Goal: Task Accomplishment & Management: Manage account settings

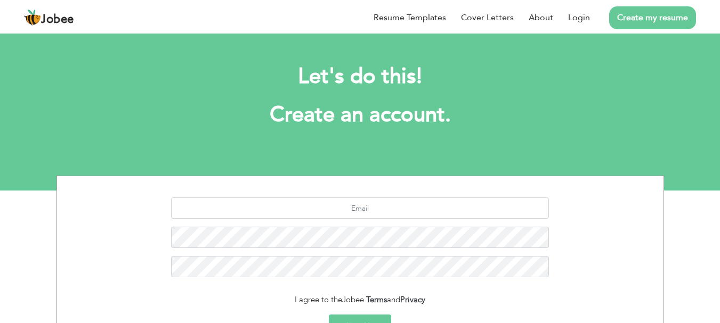
click at [455, 31] on header "Jobee Resume Templates Cover Letters About Login Create my resume" at bounding box center [360, 16] width 720 height 34
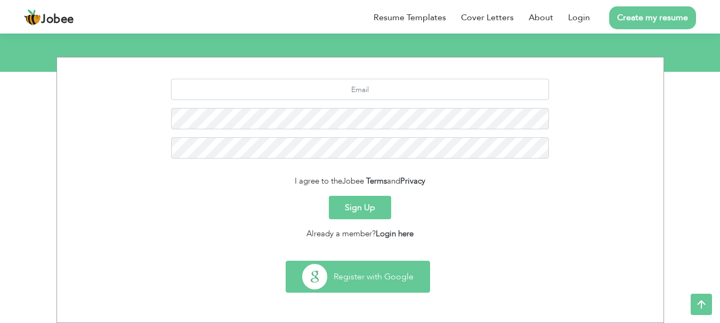
click at [352, 284] on button "Register with Google" at bounding box center [357, 277] width 143 height 31
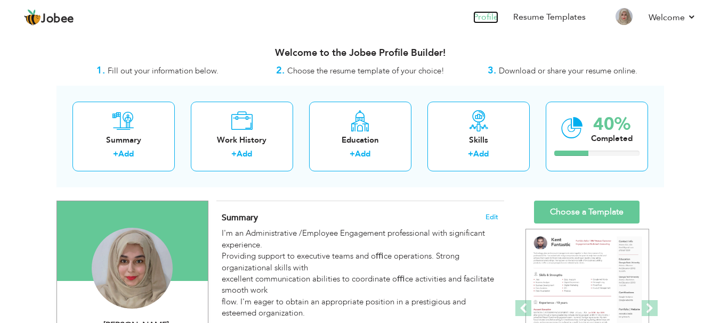
click at [482, 19] on link "Profile" at bounding box center [485, 17] width 25 height 12
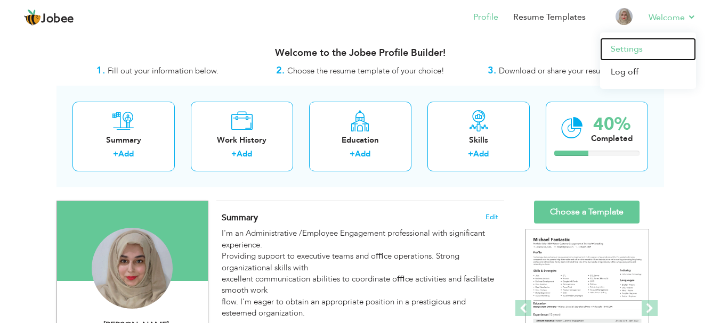
click at [632, 49] on link "Settings" at bounding box center [648, 49] width 96 height 23
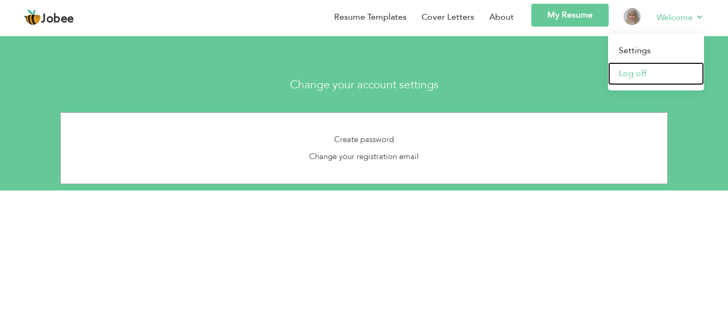
click at [646, 73] on link "Log off" at bounding box center [656, 73] width 96 height 23
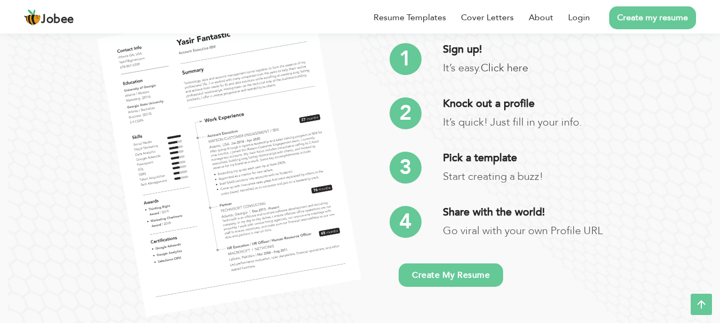
scroll to position [1958, 0]
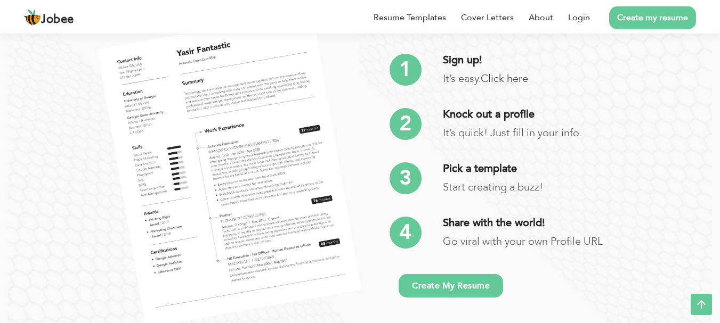
click at [632, 14] on link "Create my resume" at bounding box center [652, 17] width 87 height 23
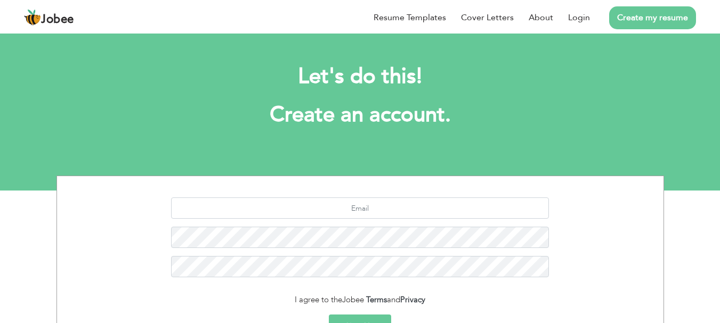
scroll to position [119, 0]
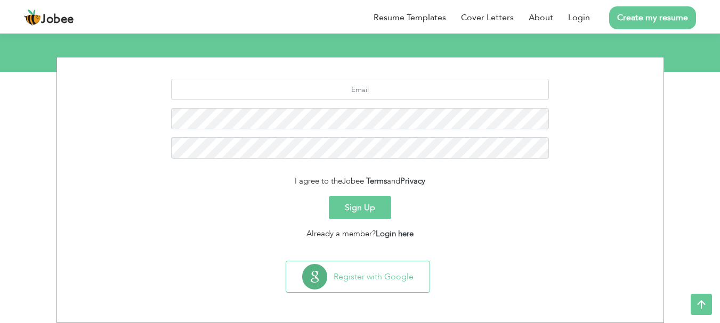
click at [361, 218] on button "Sign Up" at bounding box center [360, 207] width 62 height 23
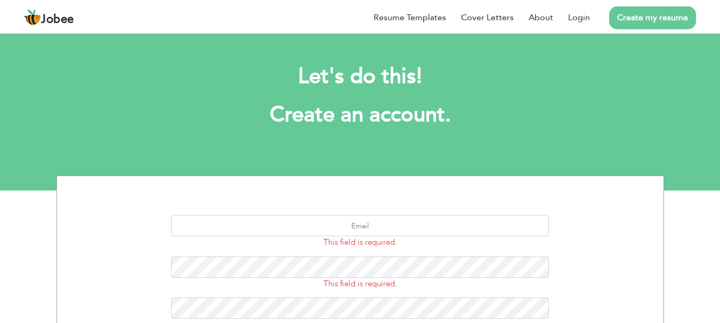
scroll to position [160, 0]
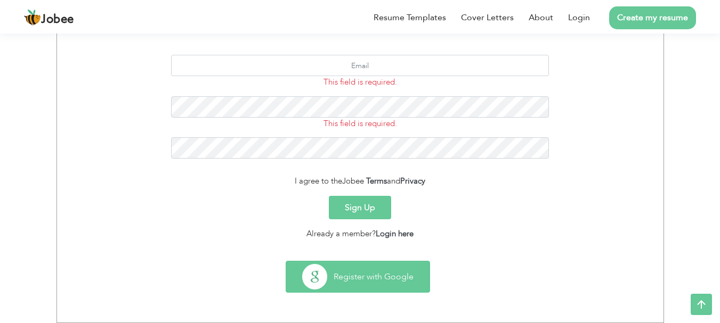
click at [357, 277] on button "Register with Google" at bounding box center [357, 277] width 143 height 31
